Goal: Transaction & Acquisition: Purchase product/service

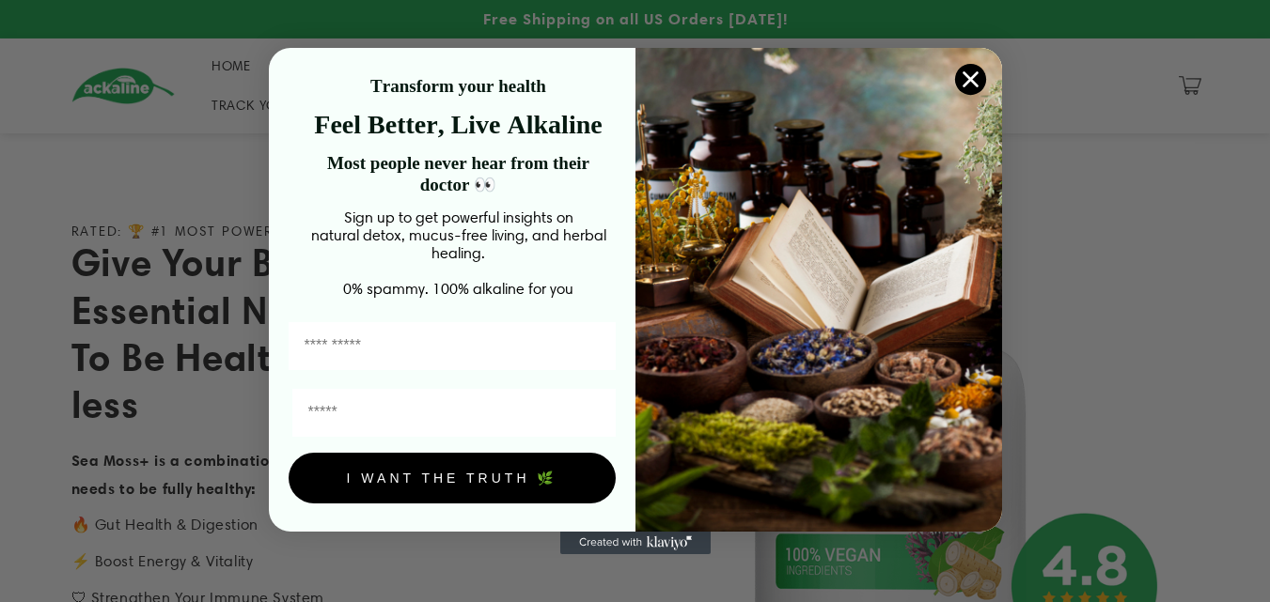
click at [975, 74] on circle "Close dialog" at bounding box center [969, 79] width 31 height 31
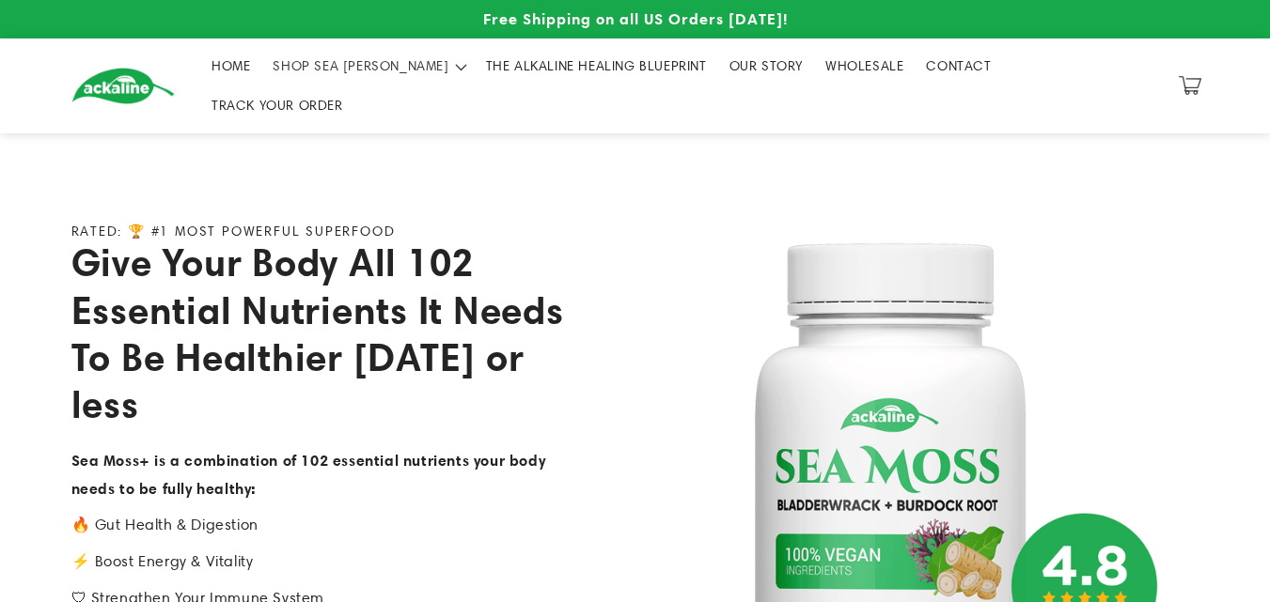
scroll to position [219, 0]
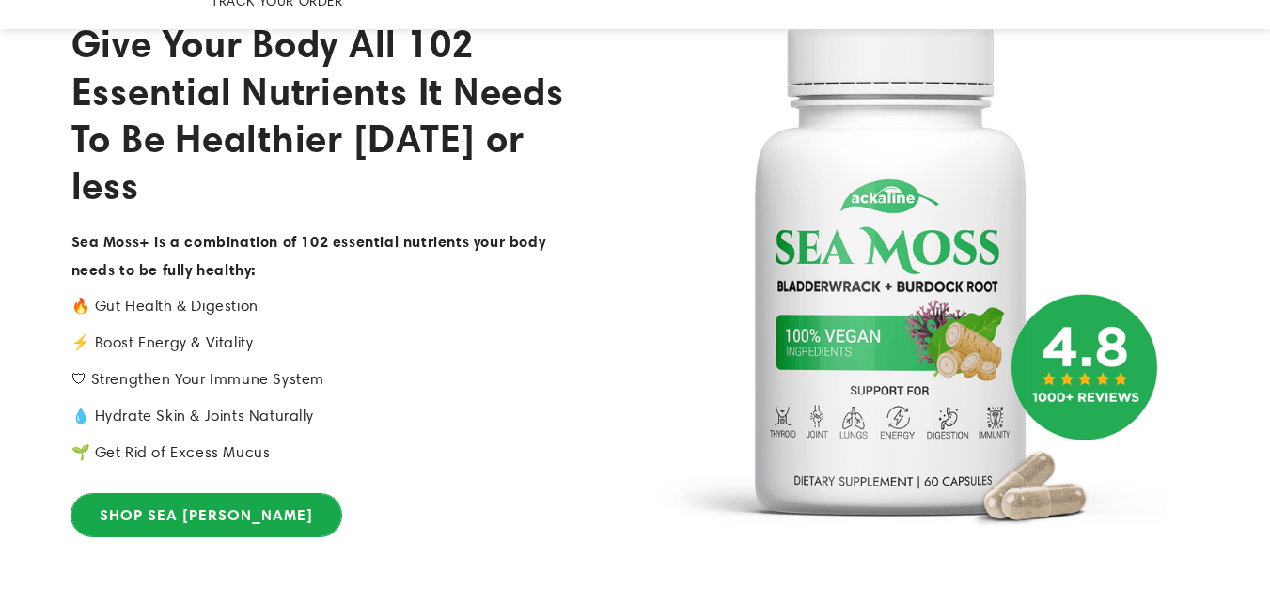
click at [199, 494] on link "SHOP SEA [PERSON_NAME]" at bounding box center [206, 515] width 270 height 42
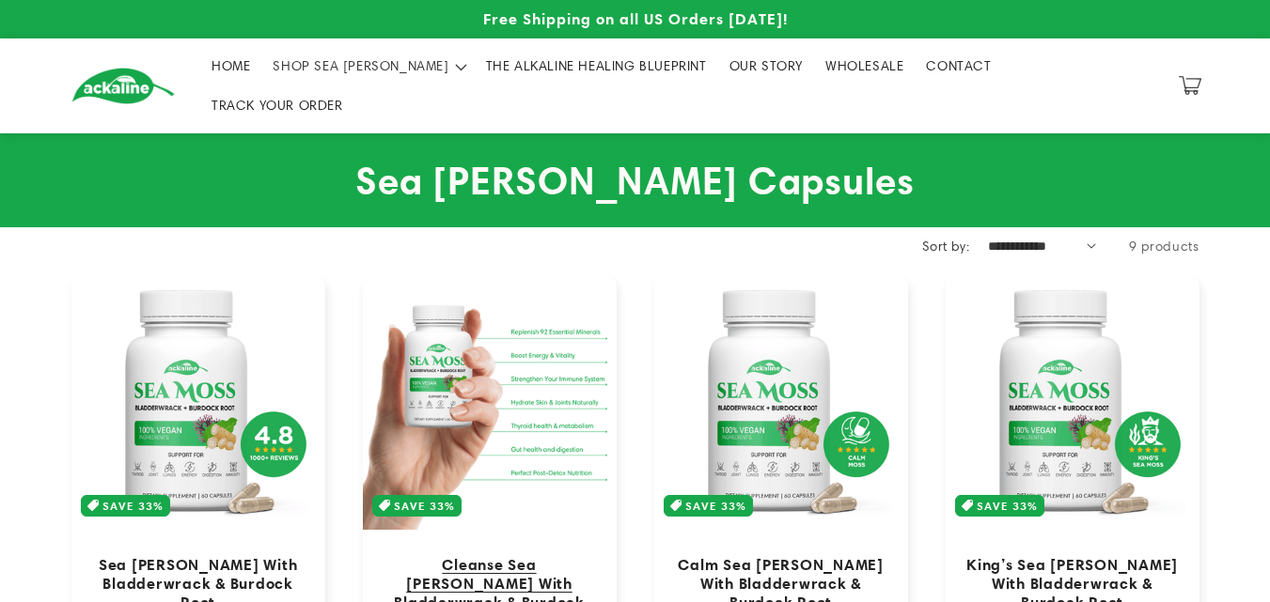
click at [498, 555] on link "Cleanse Sea [PERSON_NAME] With Bladderwrack & Burdock Root" at bounding box center [490, 593] width 216 height 76
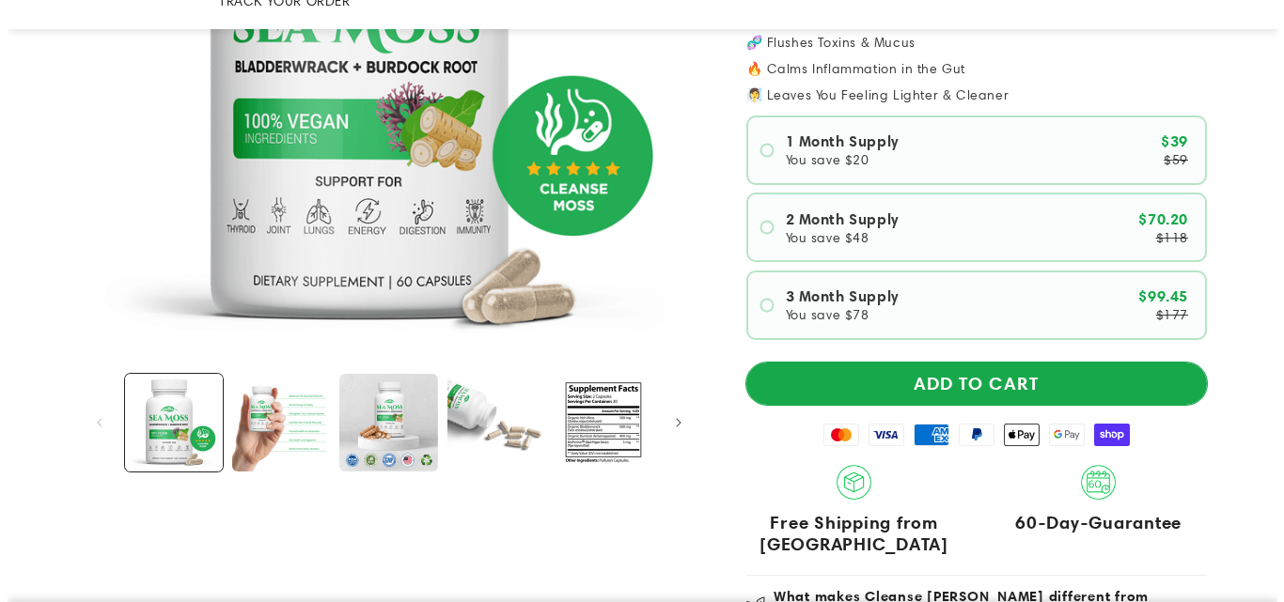
scroll to position [439, 0]
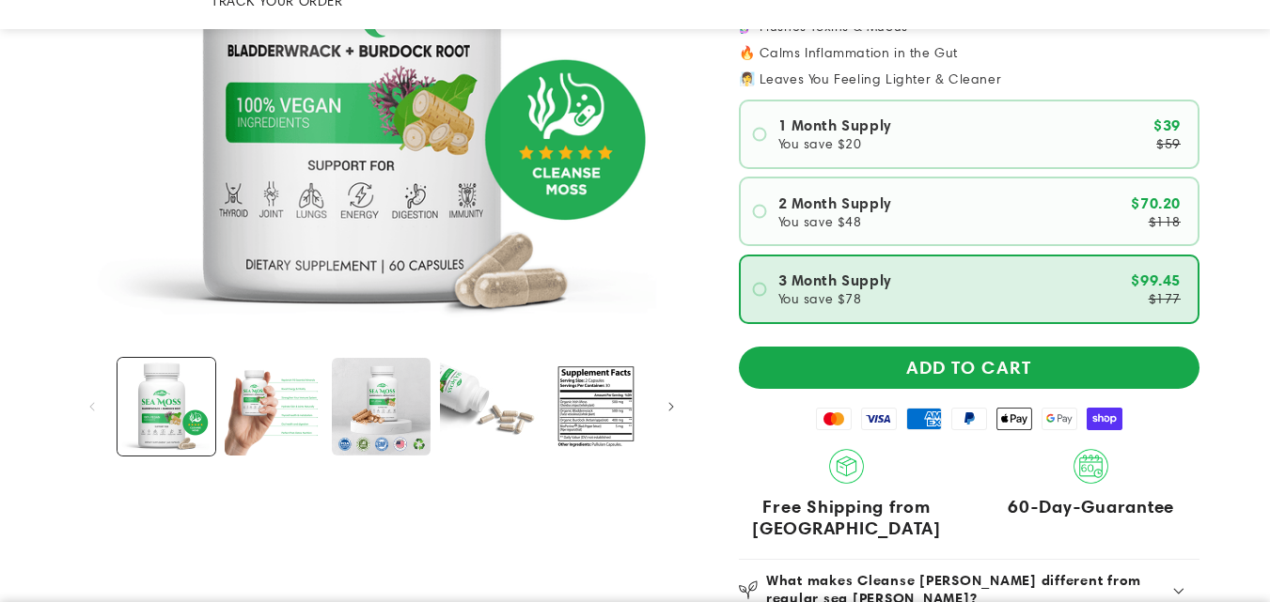
click at [912, 255] on label "3 Month Supply You save $78 $99.45 $177" at bounding box center [969, 290] width 460 height 70
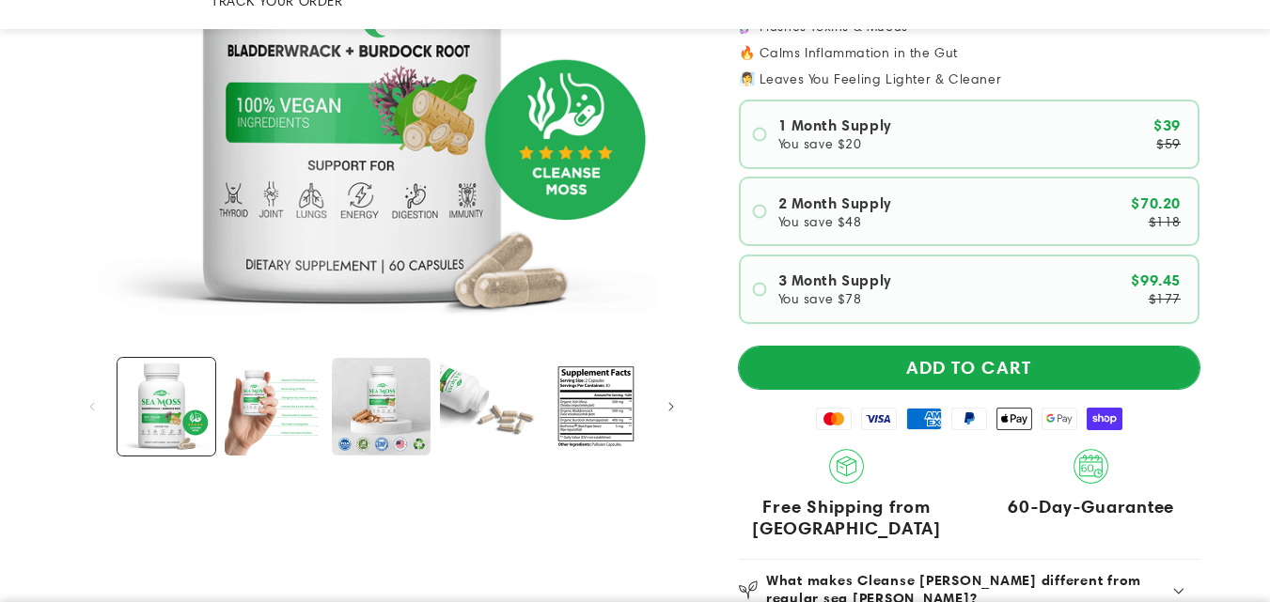
click at [939, 347] on button "ADD TO CART" at bounding box center [969, 368] width 460 height 42
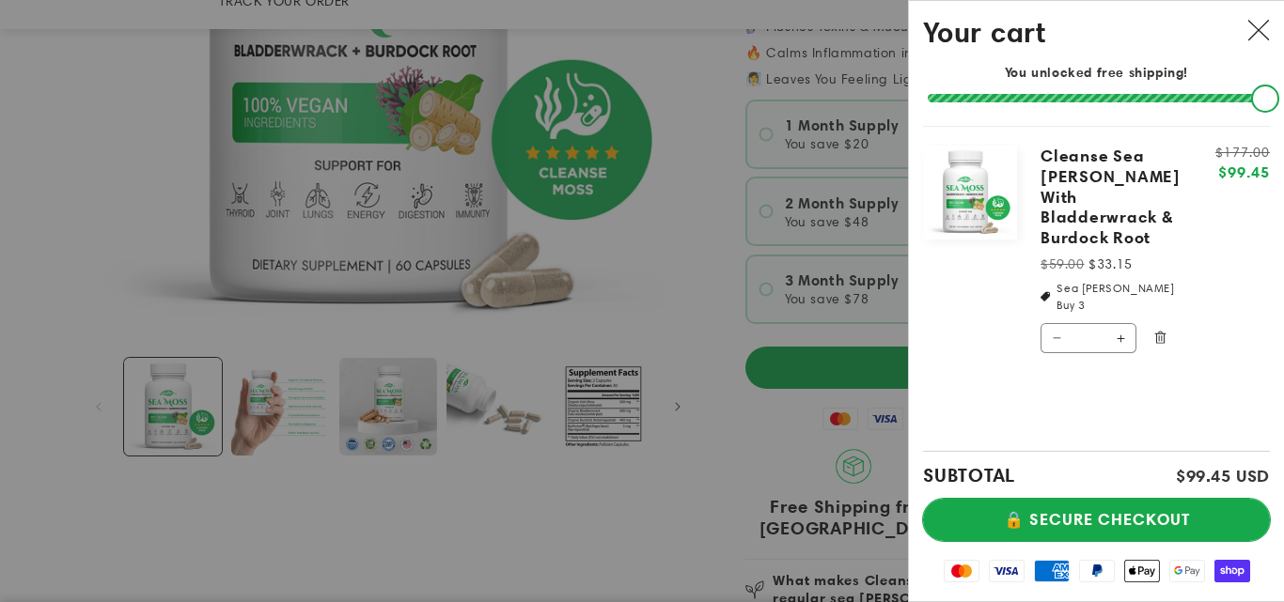
click at [1089, 499] on button "🔒 SECURE CHECKOUT" at bounding box center [1096, 520] width 347 height 42
